Goal: Navigation & Orientation: Go to known website

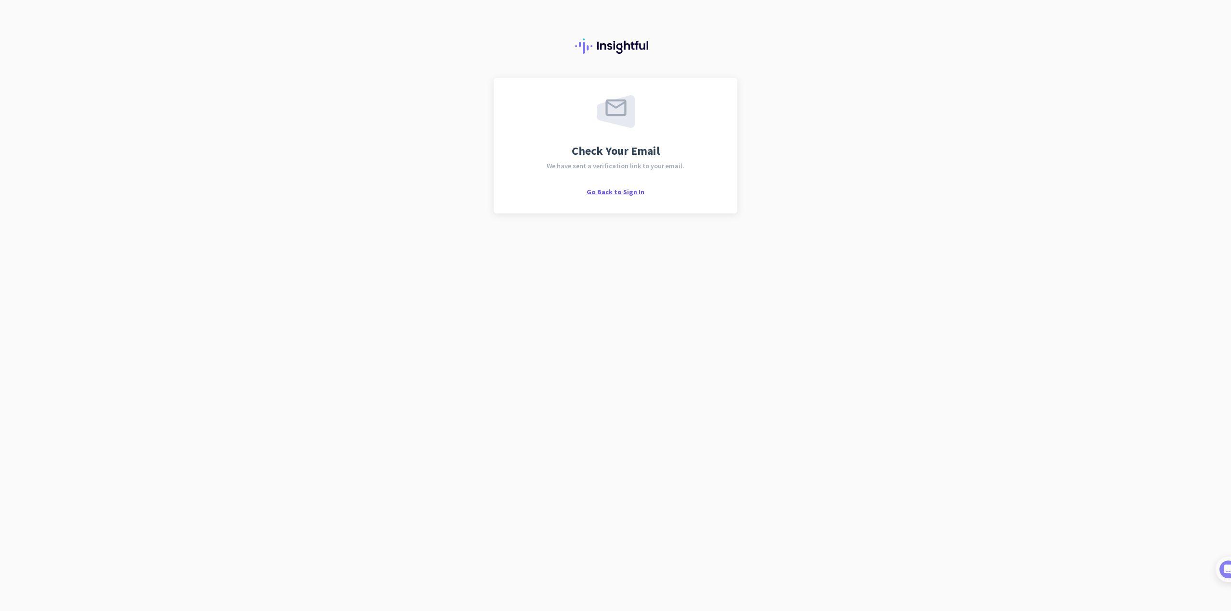
click at [628, 188] on span "Go Back to Sign In" at bounding box center [616, 192] width 58 height 9
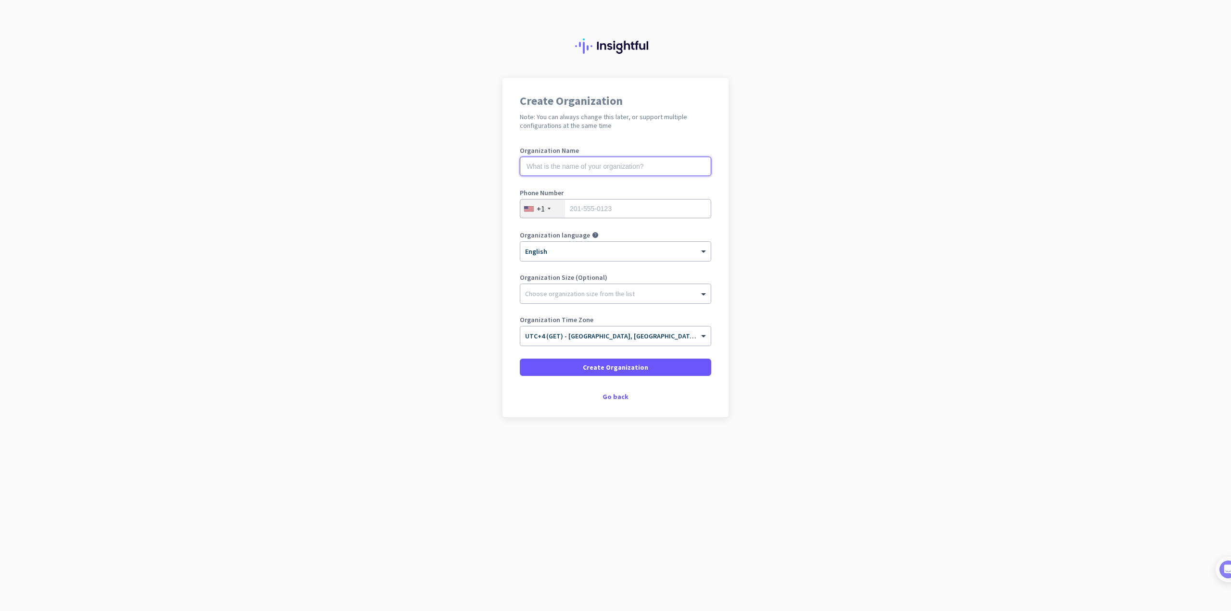
click at [571, 168] on input "text" at bounding box center [615, 166] width 191 height 19
click at [601, 394] on div "Go back" at bounding box center [615, 396] width 191 height 7
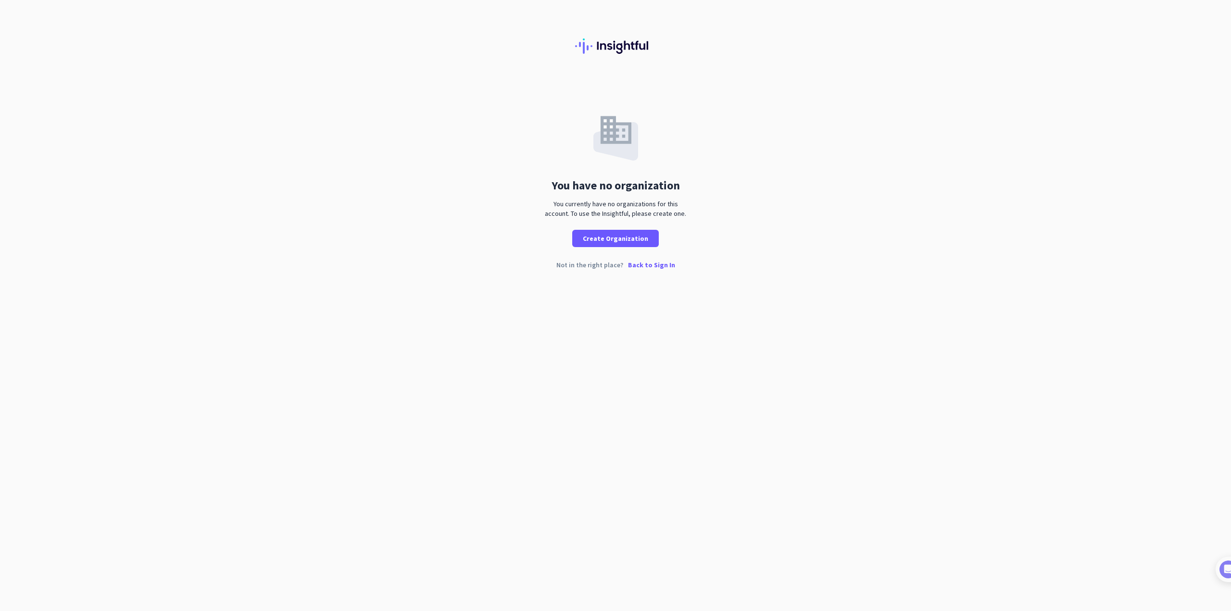
click at [660, 267] on p "Back to Sign In" at bounding box center [651, 265] width 47 height 7
